Goal: Find specific fact: Find specific page/section

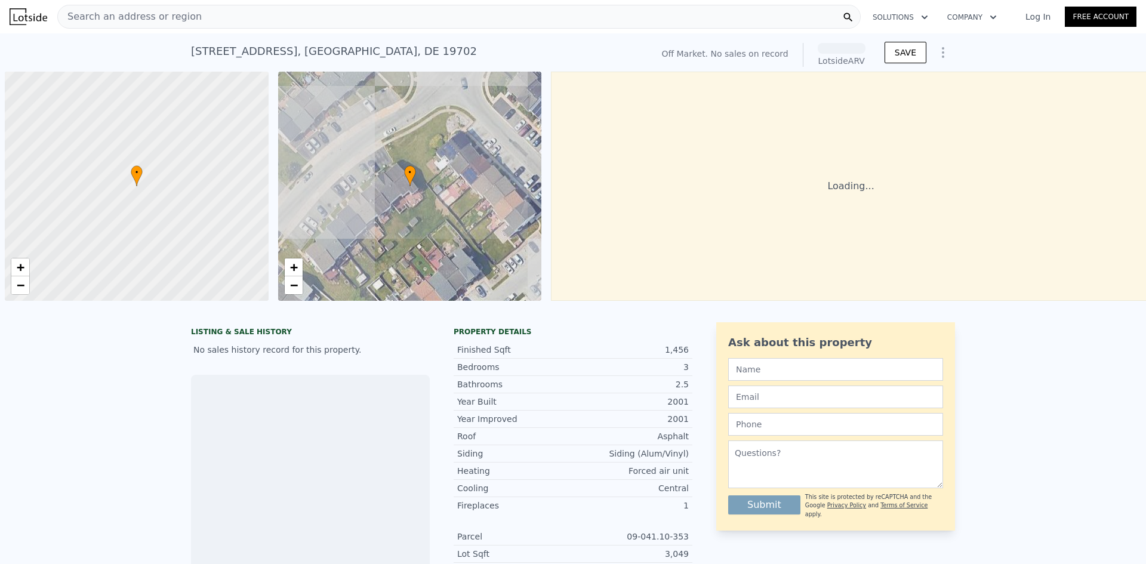
scroll to position [0, 5]
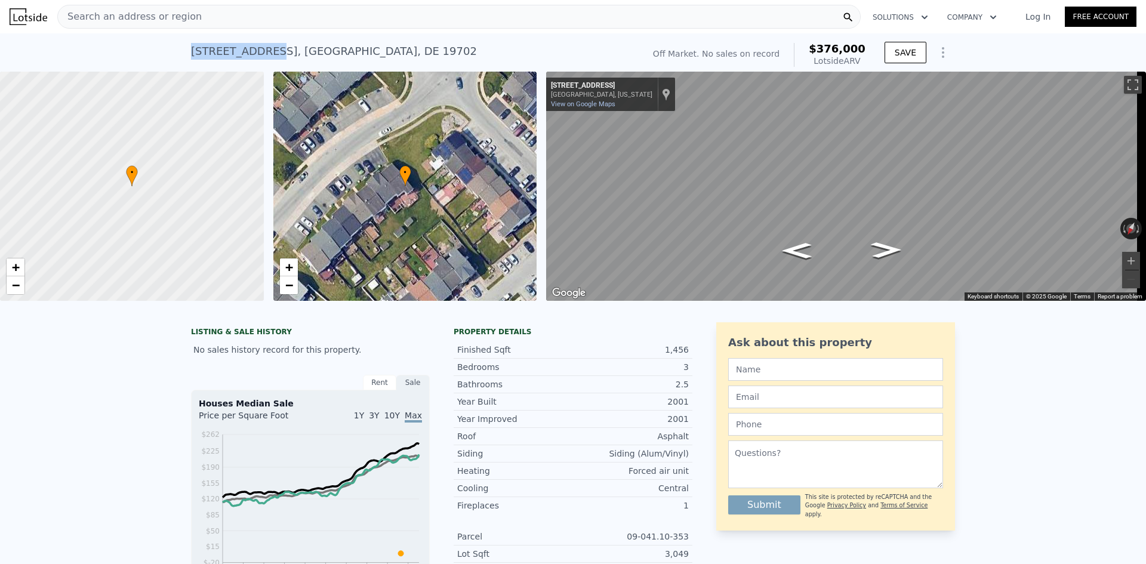
drag, startPoint x: 188, startPoint y: 49, endPoint x: 254, endPoint y: 54, distance: 65.8
click at [254, 54] on div "[STREET_ADDRESS]" at bounding box center [334, 51] width 286 height 17
copy div "[STREET_ADDRESS]"
click at [226, 20] on div "Search an address or region" at bounding box center [458, 17] width 803 height 24
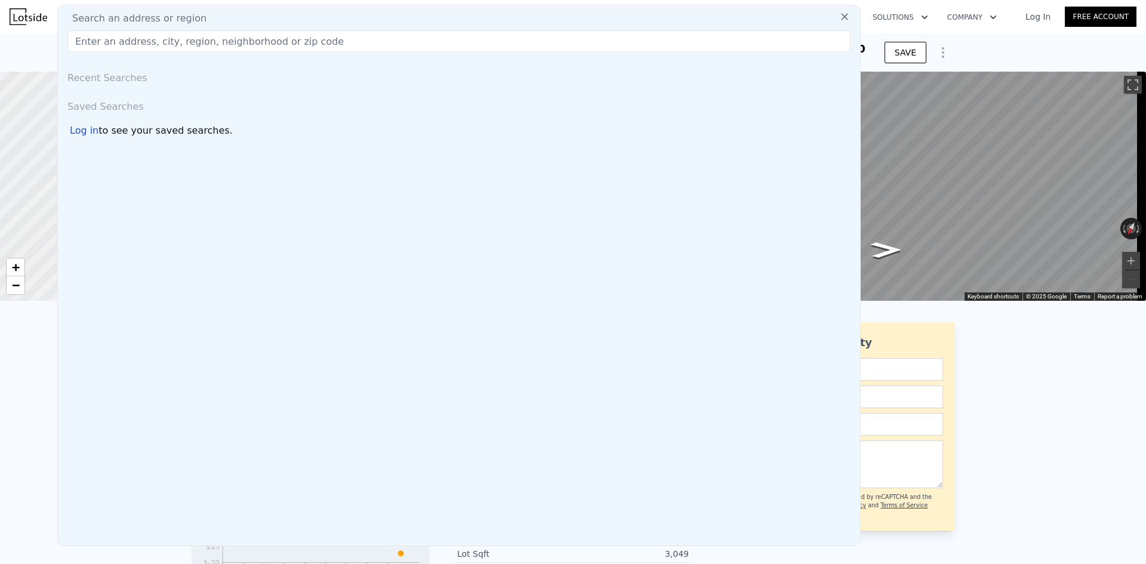
drag, startPoint x: 226, startPoint y: 20, endPoint x: 149, endPoint y: 38, distance: 78.6
click at [149, 38] on input "text" at bounding box center [458, 40] width 783 height 21
paste input "[STREET_ADDRESS]"
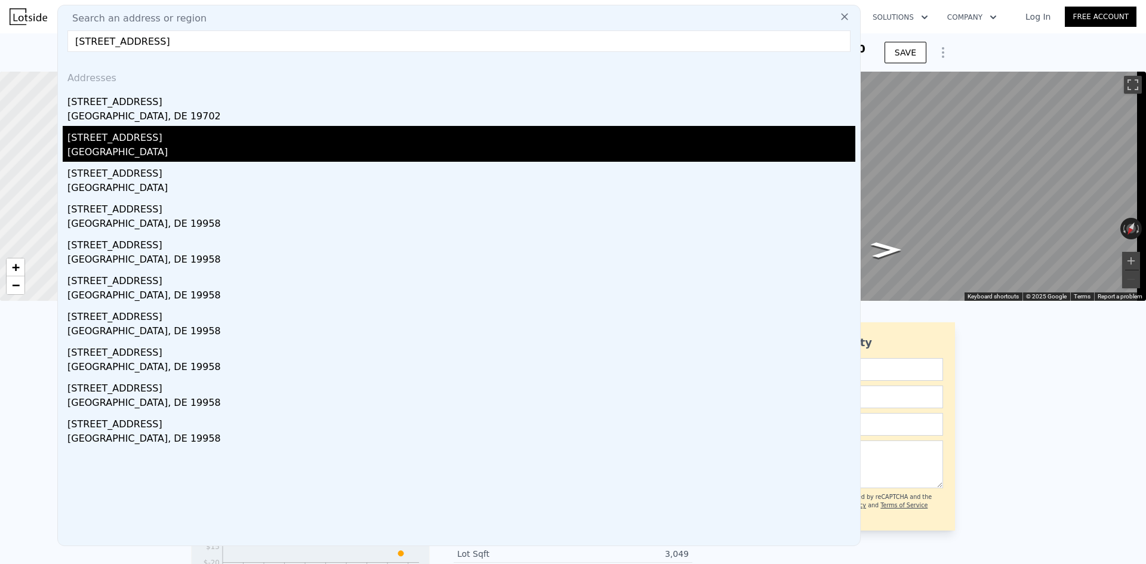
type input "[STREET_ADDRESS]"
click at [208, 159] on div "[GEOGRAPHIC_DATA]" at bounding box center [461, 153] width 788 height 17
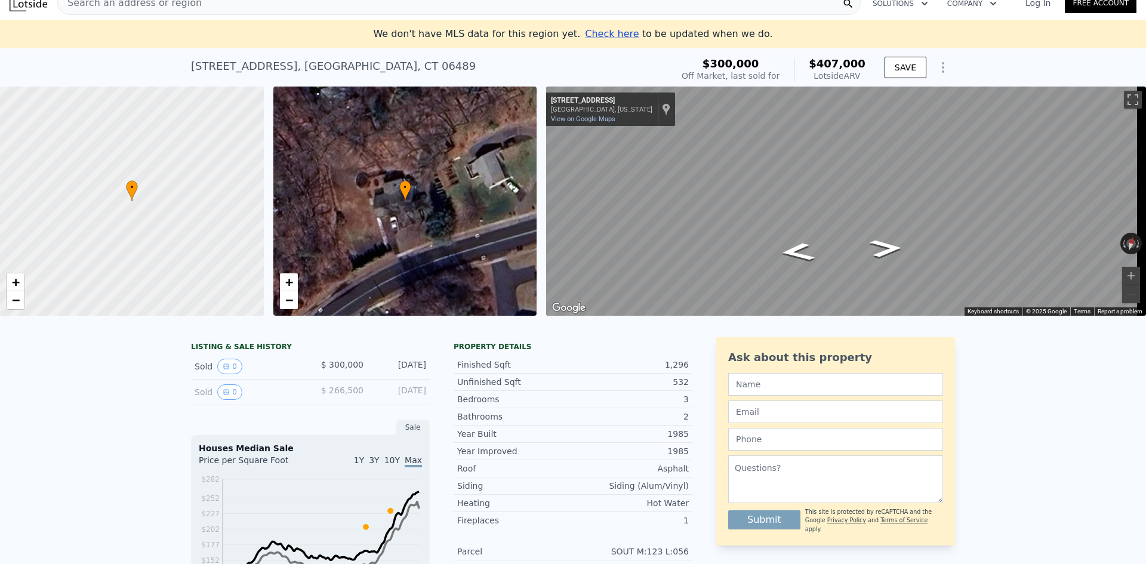
scroll to position [73, 0]
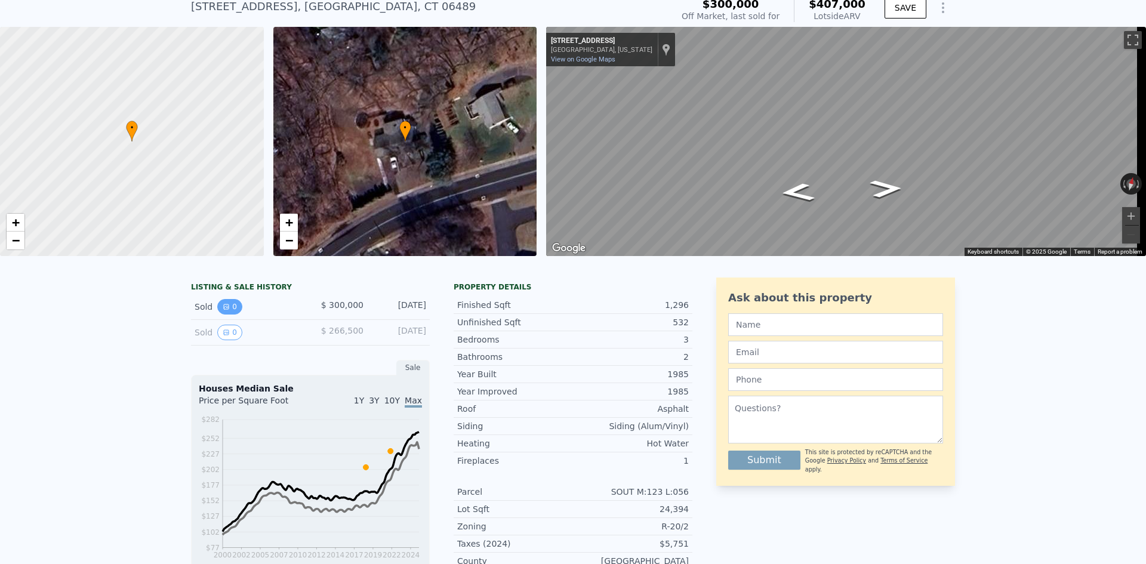
click at [227, 314] on button "0" at bounding box center [229, 307] width 25 height 16
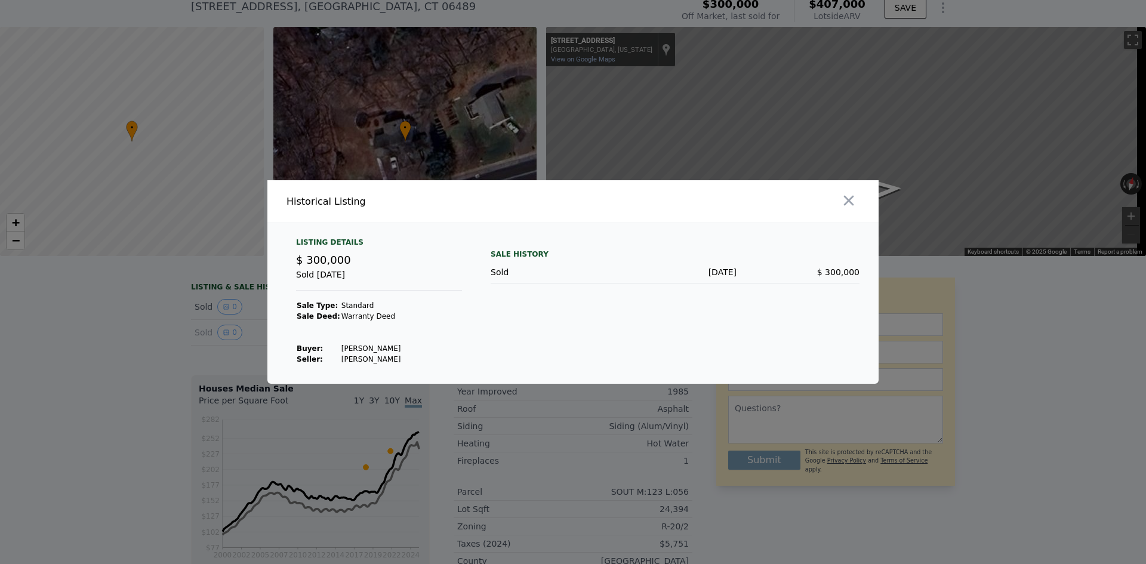
drag, startPoint x: 389, startPoint y: 350, endPoint x: 333, endPoint y: 348, distance: 56.1
click at [341, 348] on td "[PERSON_NAME]" at bounding box center [371, 348] width 61 height 11
click at [848, 199] on icon "button" at bounding box center [849, 201] width 10 height 10
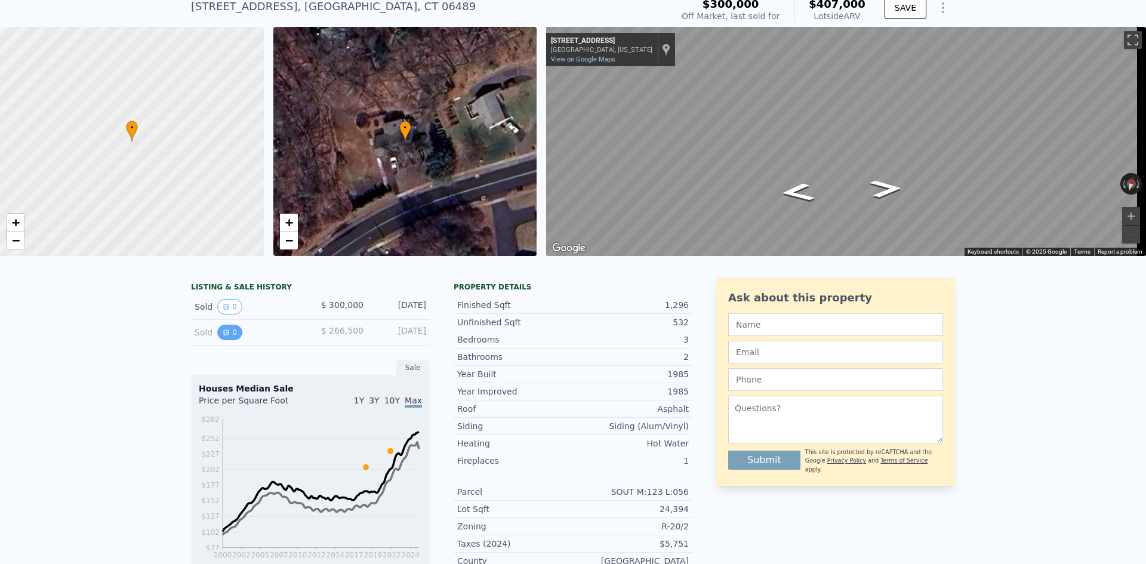
click at [232, 340] on button "0" at bounding box center [229, 333] width 25 height 16
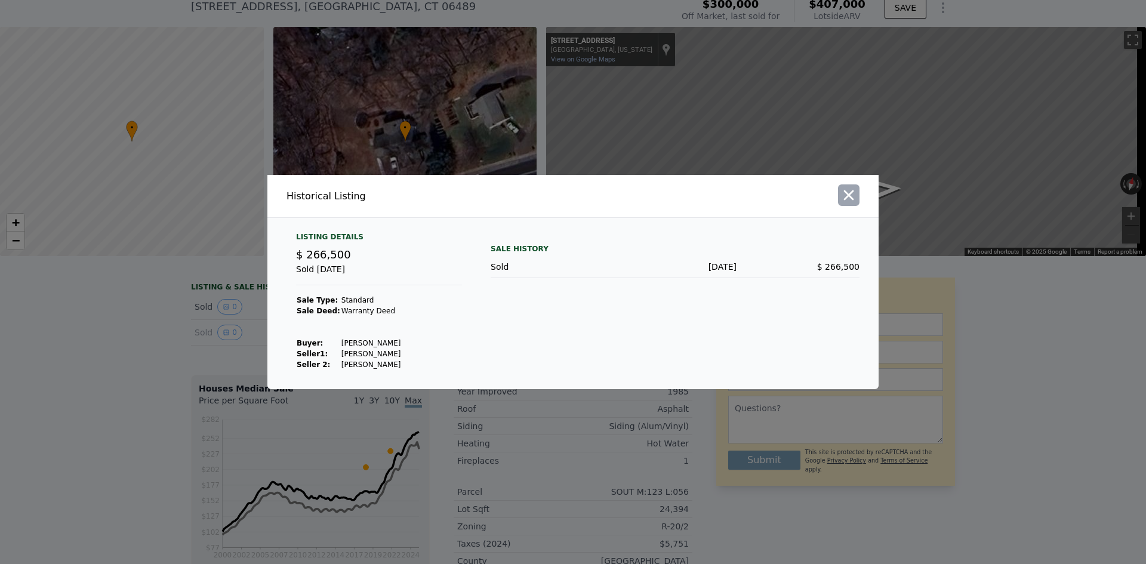
click at [852, 198] on icon "button" at bounding box center [849, 195] width 10 height 10
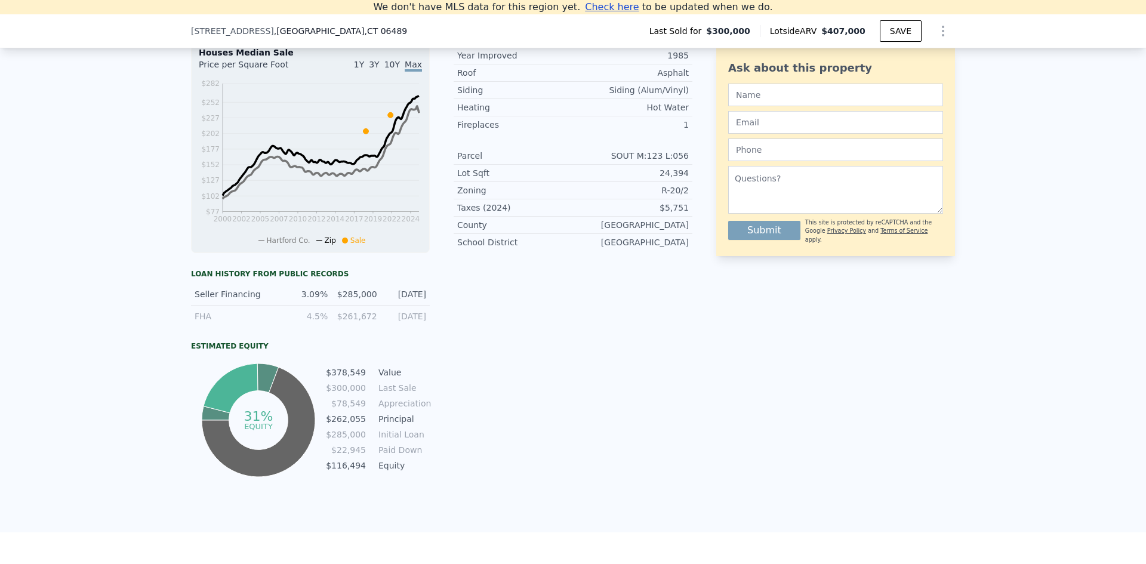
scroll to position [418, 0]
